Goal: Transaction & Acquisition: Purchase product/service

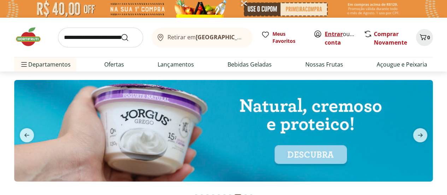
click at [334, 34] on link "Entrar" at bounding box center [334, 34] width 18 height 8
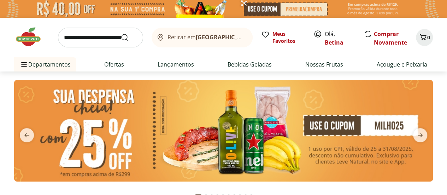
click at [318, 33] on icon at bounding box center [318, 34] width 6 height 6
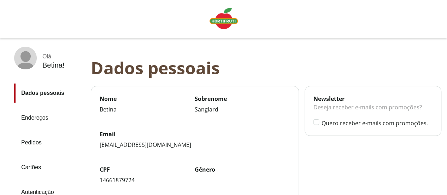
click at [35, 140] on link "Pedidos" at bounding box center [49, 142] width 71 height 19
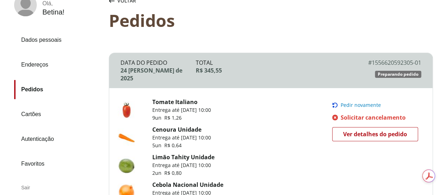
scroll to position [54, 0]
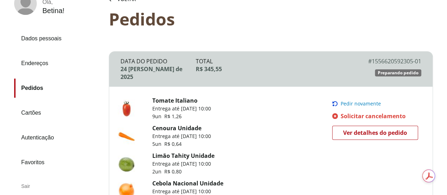
click at [351, 101] on span "Pedir novamente" at bounding box center [361, 104] width 40 height 6
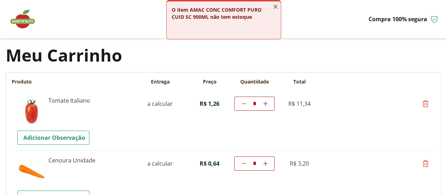
click at [274, 7] on line "button" at bounding box center [276, 7] width 4 height 4
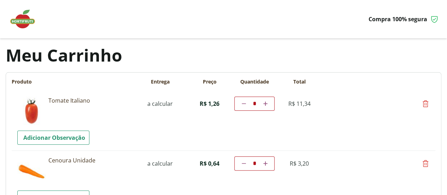
scroll to position [66, 0]
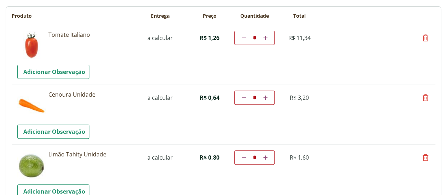
click at [268, 95] on icon at bounding box center [265, 97] width 4 height 4
type input "*"
click at [268, 38] on icon at bounding box center [265, 38] width 4 height 4
type input "**"
click at [268, 97] on icon at bounding box center [265, 97] width 4 height 4
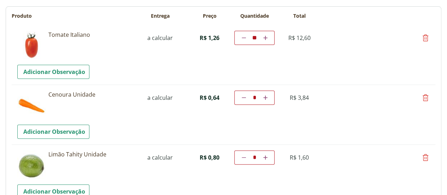
type input "*"
click at [135, 126] on p "Adicionar Observação" at bounding box center [76, 131] width 118 height 14
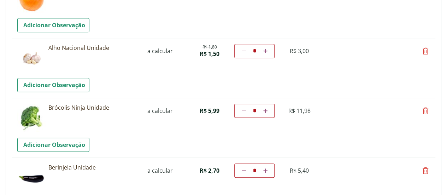
scroll to position [339, 0]
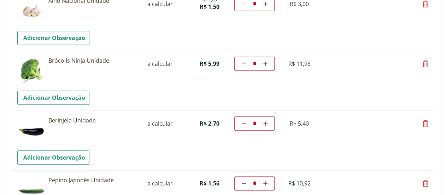
click at [268, 122] on icon at bounding box center [265, 123] width 4 height 4
type input "*"
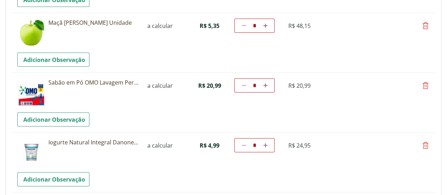
scroll to position [676, 0]
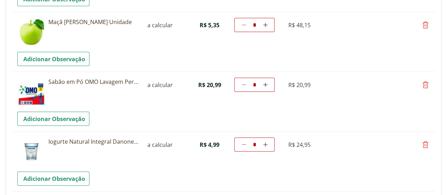
click at [427, 84] on icon at bounding box center [425, 85] width 8 height 8
type input "*"
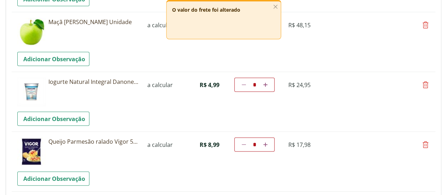
click at [427, 143] on icon at bounding box center [425, 144] width 8 height 8
type input "*"
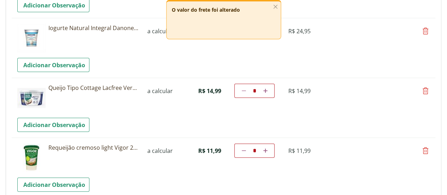
scroll to position [731, 0]
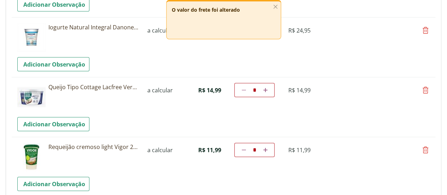
click at [426, 90] on icon at bounding box center [425, 90] width 8 height 8
type input "*"
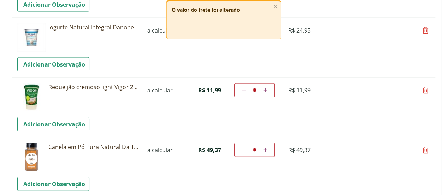
click at [426, 90] on icon at bounding box center [425, 90] width 8 height 8
type input "*"
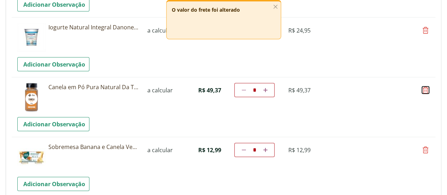
click at [426, 90] on icon at bounding box center [425, 90] width 8 height 8
type input "*"
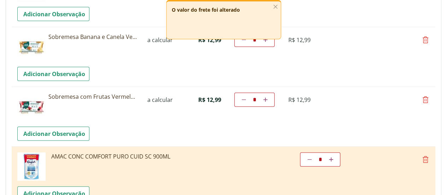
scroll to position [833, 0]
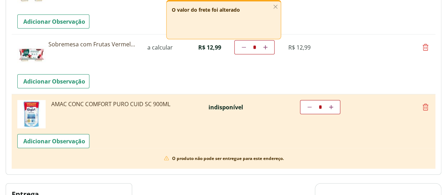
click at [427, 105] on icon at bounding box center [425, 107] width 8 height 8
type input "*"
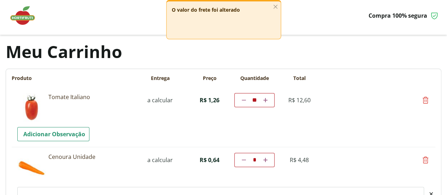
scroll to position [0, 0]
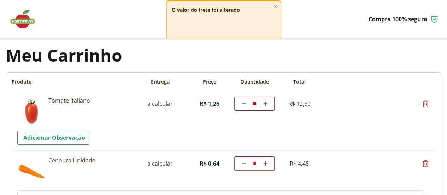
click at [19, 17] on img at bounding box center [25, 18] width 35 height 21
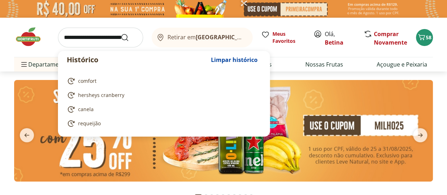
click at [86, 39] on input "search" at bounding box center [100, 38] width 85 height 20
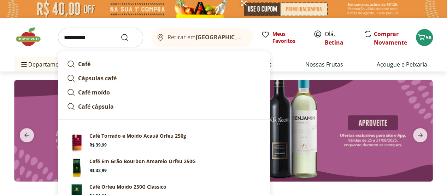
type input "**********"
click at [121, 33] on button "Submit Search" at bounding box center [129, 37] width 17 height 8
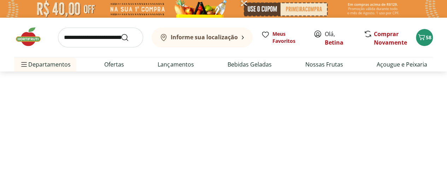
select select "**********"
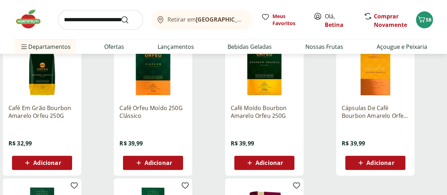
scroll to position [116, 0]
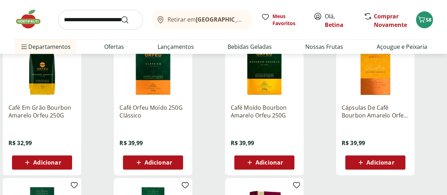
click at [172, 163] on span "Adicionar" at bounding box center [159, 162] width 28 height 6
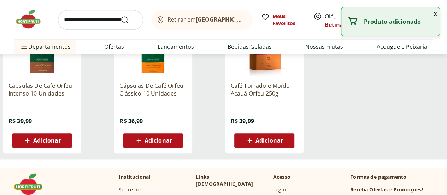
scroll to position [291, 0]
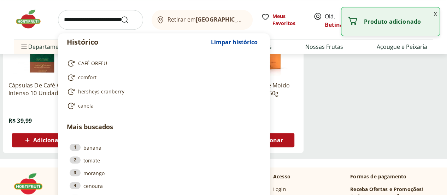
click at [87, 14] on input "search" at bounding box center [100, 20] width 85 height 20
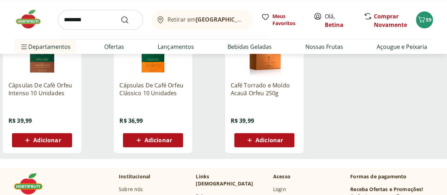
type input "********"
click at [121, 16] on button "Submit Search" at bounding box center [129, 20] width 17 height 8
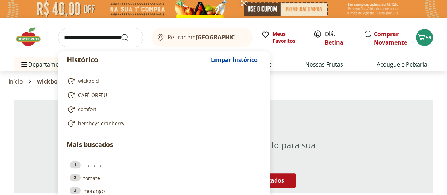
click at [83, 32] on input "search" at bounding box center [100, 38] width 85 height 20
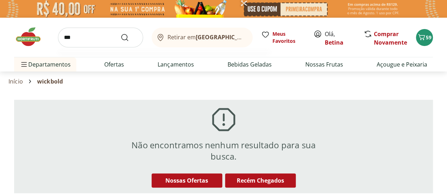
type input "***"
click button "Submit Search" at bounding box center [129, 37] width 17 height 8
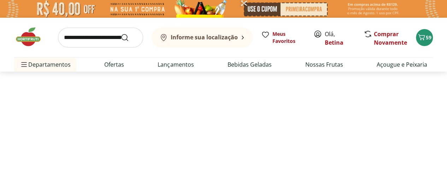
select select "**********"
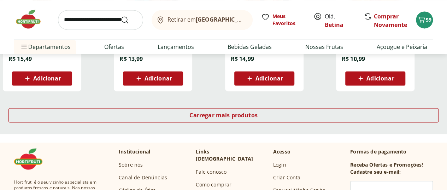
scroll to position [494, 0]
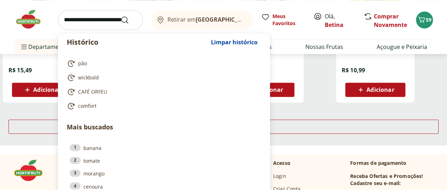
click at [91, 22] on input "search" at bounding box center [100, 20] width 85 height 20
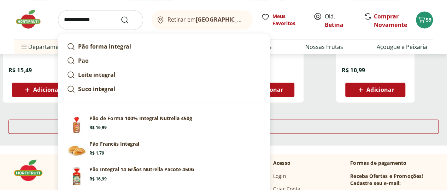
type input "**********"
click at [121, 16] on button "Submit Search" at bounding box center [129, 20] width 17 height 8
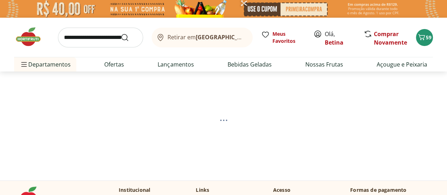
select select "**********"
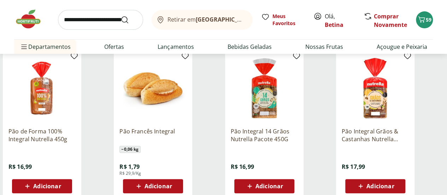
scroll to position [102, 0]
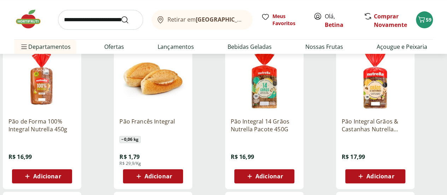
click at [283, 178] on span "Adicionar" at bounding box center [270, 176] width 28 height 6
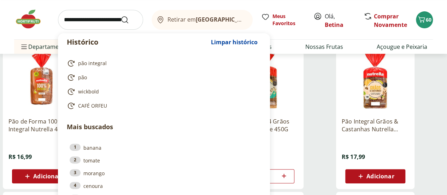
click at [76, 13] on input "search" at bounding box center [100, 20] width 85 height 20
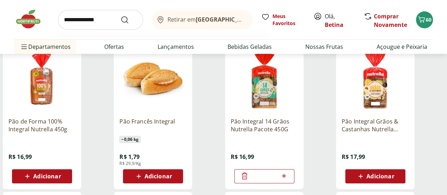
type input "**********"
click at [121, 16] on button "Submit Search" at bounding box center [129, 20] width 17 height 8
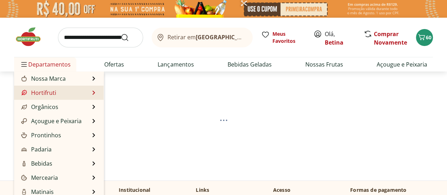
select select "**********"
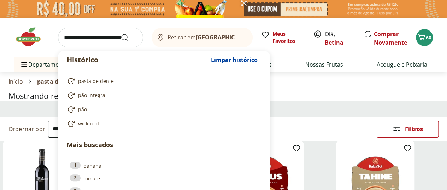
click at [89, 34] on input "search" at bounding box center [100, 38] width 85 height 20
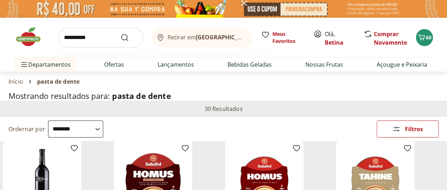
type input "**********"
click at [121, 33] on button "Submit Search" at bounding box center [129, 37] width 17 height 8
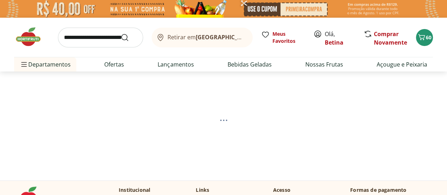
select select "**********"
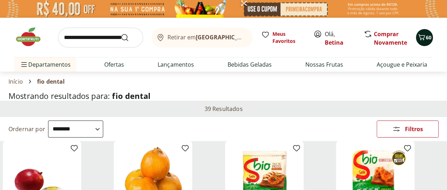
click at [424, 34] on icon "Carrinho" at bounding box center [422, 37] width 8 height 8
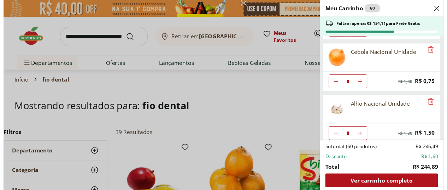
scroll to position [153, 0]
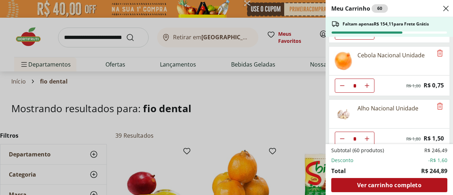
click at [368, 83] on icon "Aumentar Quantidade" at bounding box center [367, 86] width 6 height 6
type input "*"
click at [96, 35] on div "Meu Carrinho 61 Faltam apenas R$ 153,36 para Frete Grátis Tomate Italiano ** Pr…" at bounding box center [226, 97] width 453 height 195
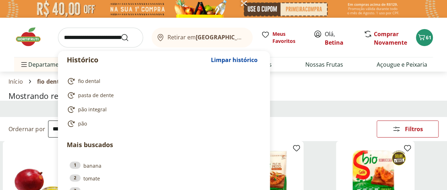
click at [80, 35] on input "search" at bounding box center [100, 38] width 85 height 20
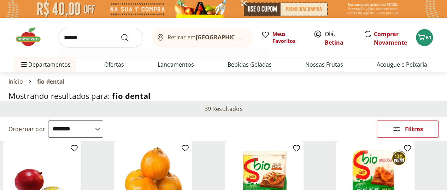
type input "******"
click at [121, 33] on button "Submit Search" at bounding box center [129, 37] width 17 height 8
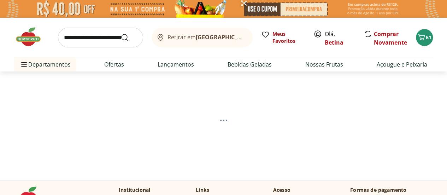
select select "**********"
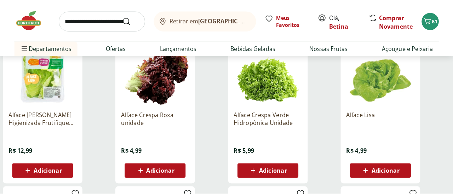
scroll to position [264, 0]
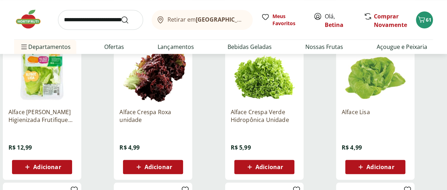
click at [61, 169] on span "Adicionar" at bounding box center [47, 167] width 28 height 6
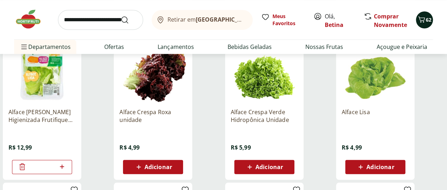
click at [429, 19] on span "62" at bounding box center [429, 19] width 6 height 7
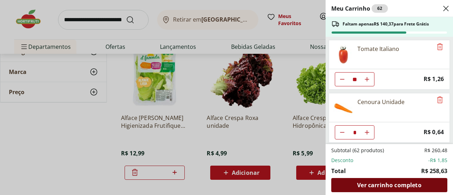
click at [397, 183] on span "Ver carrinho completo" at bounding box center [389, 185] width 64 height 6
